Goal: Find specific page/section: Find specific page/section

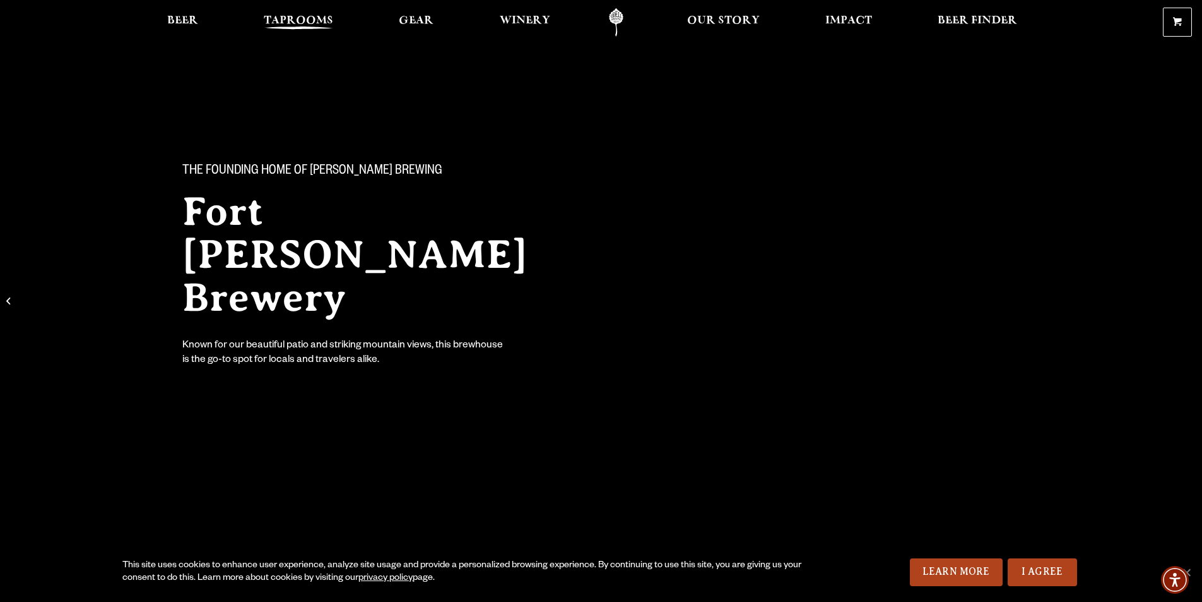
click at [311, 19] on span "Taprooms" at bounding box center [298, 21] width 69 height 10
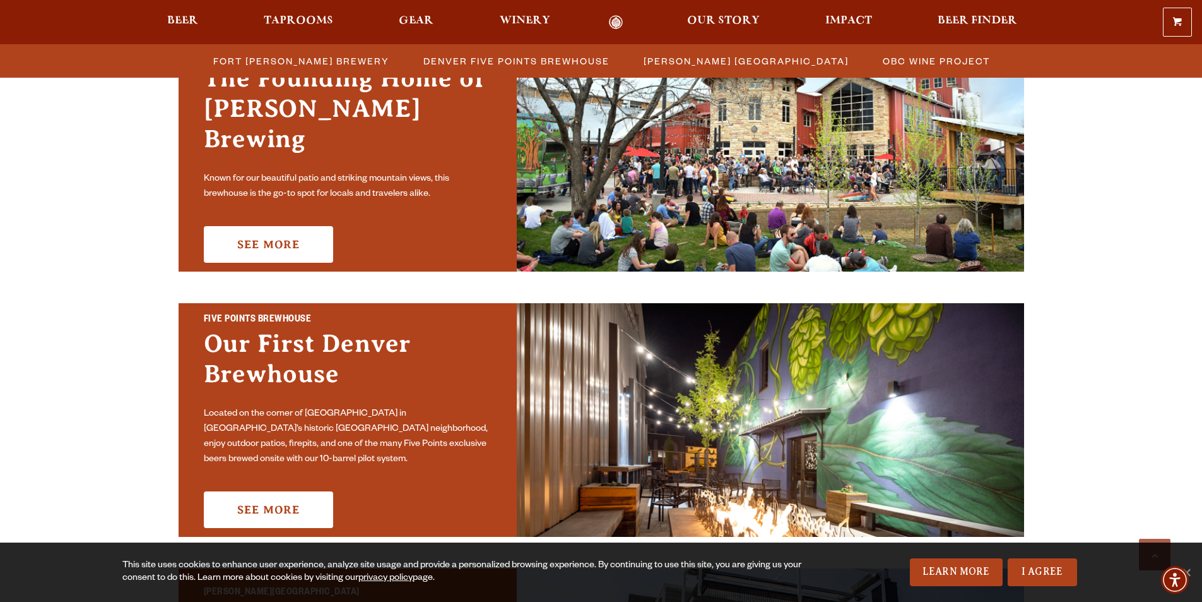
scroll to position [442, 0]
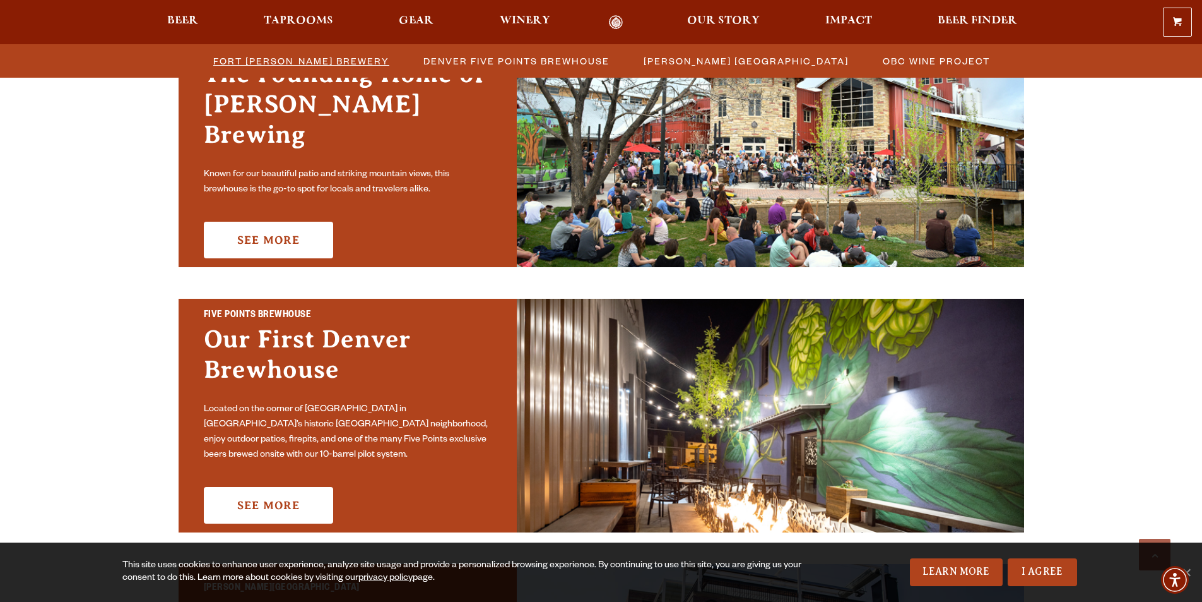
click at [264, 61] on span "Fort [PERSON_NAME] Brewery" at bounding box center [301, 61] width 176 height 18
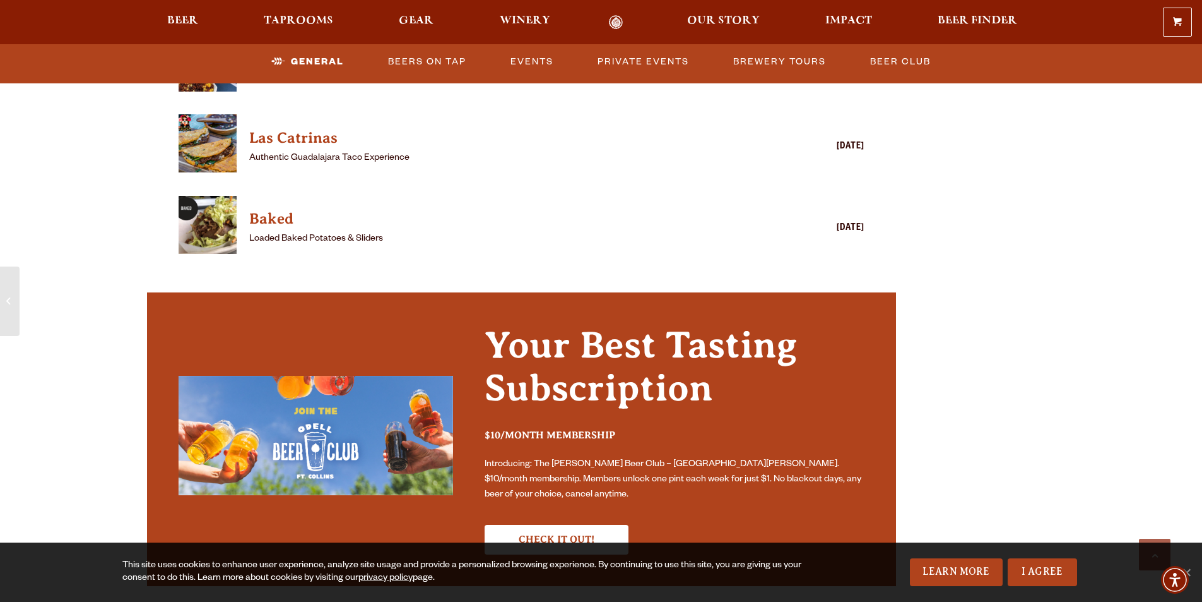
scroll to position [1704, 0]
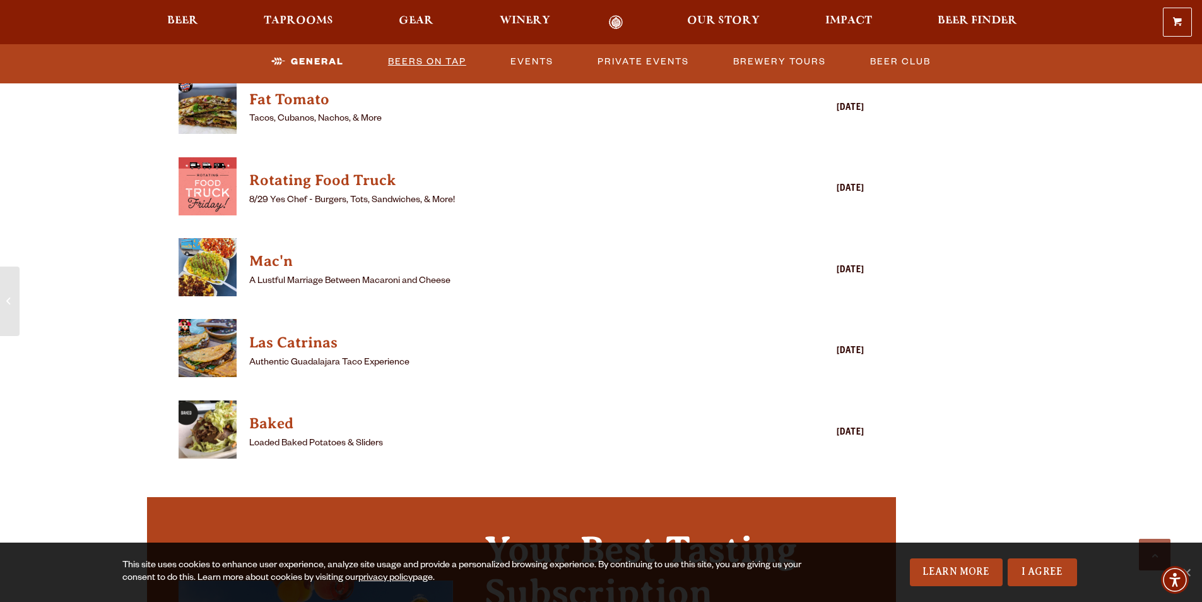
click at [415, 68] on link "Beers on Tap" at bounding box center [427, 61] width 88 height 29
click at [438, 66] on link "Beers on Tap" at bounding box center [416, 61] width 111 height 29
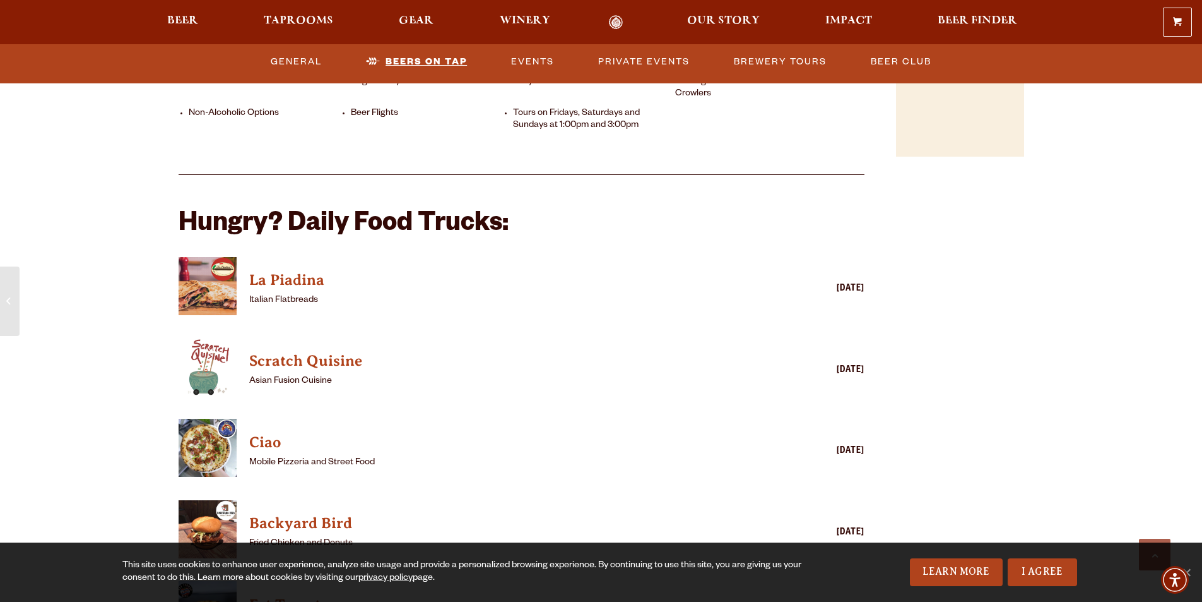
scroll to position [821, 0]
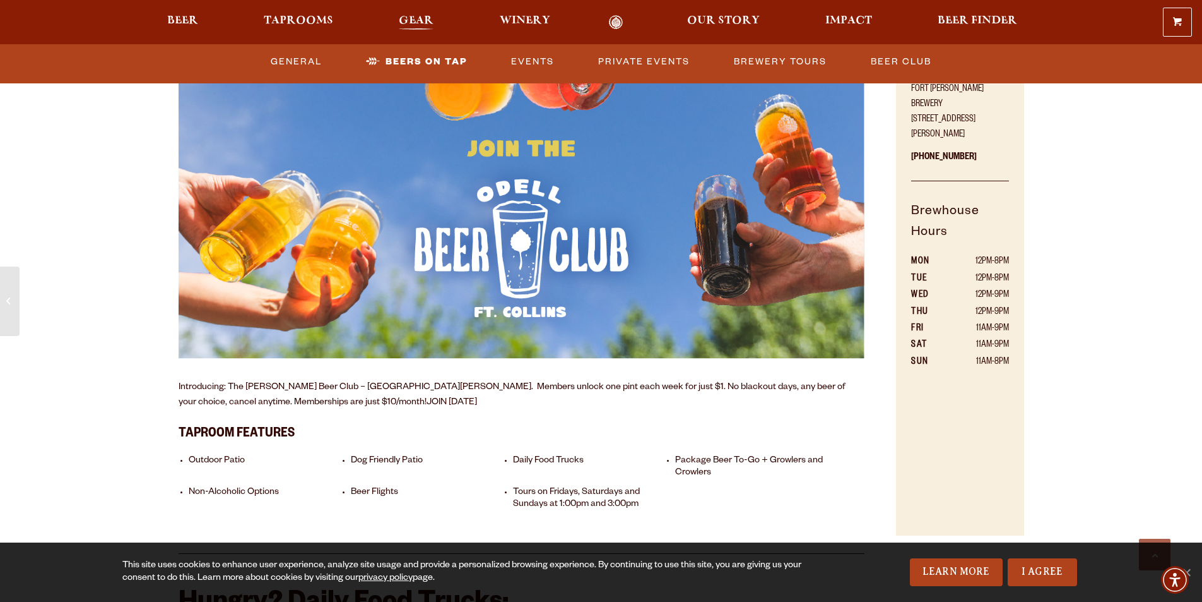
click at [415, 18] on span "Gear" at bounding box center [416, 21] width 35 height 10
